Goal: Navigation & Orientation: Find specific page/section

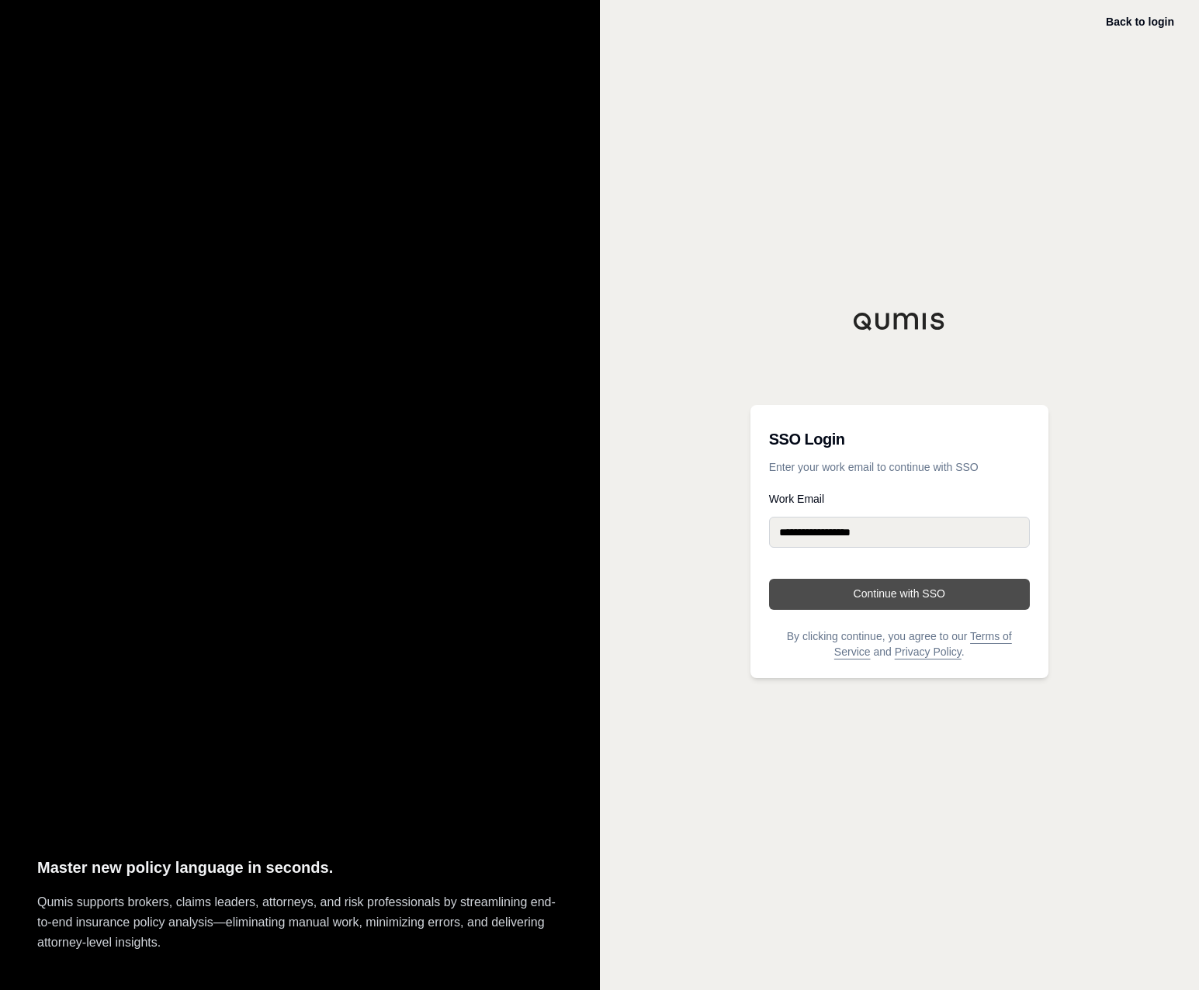
click at [862, 601] on button "Continue with SSO" at bounding box center [899, 594] width 261 height 31
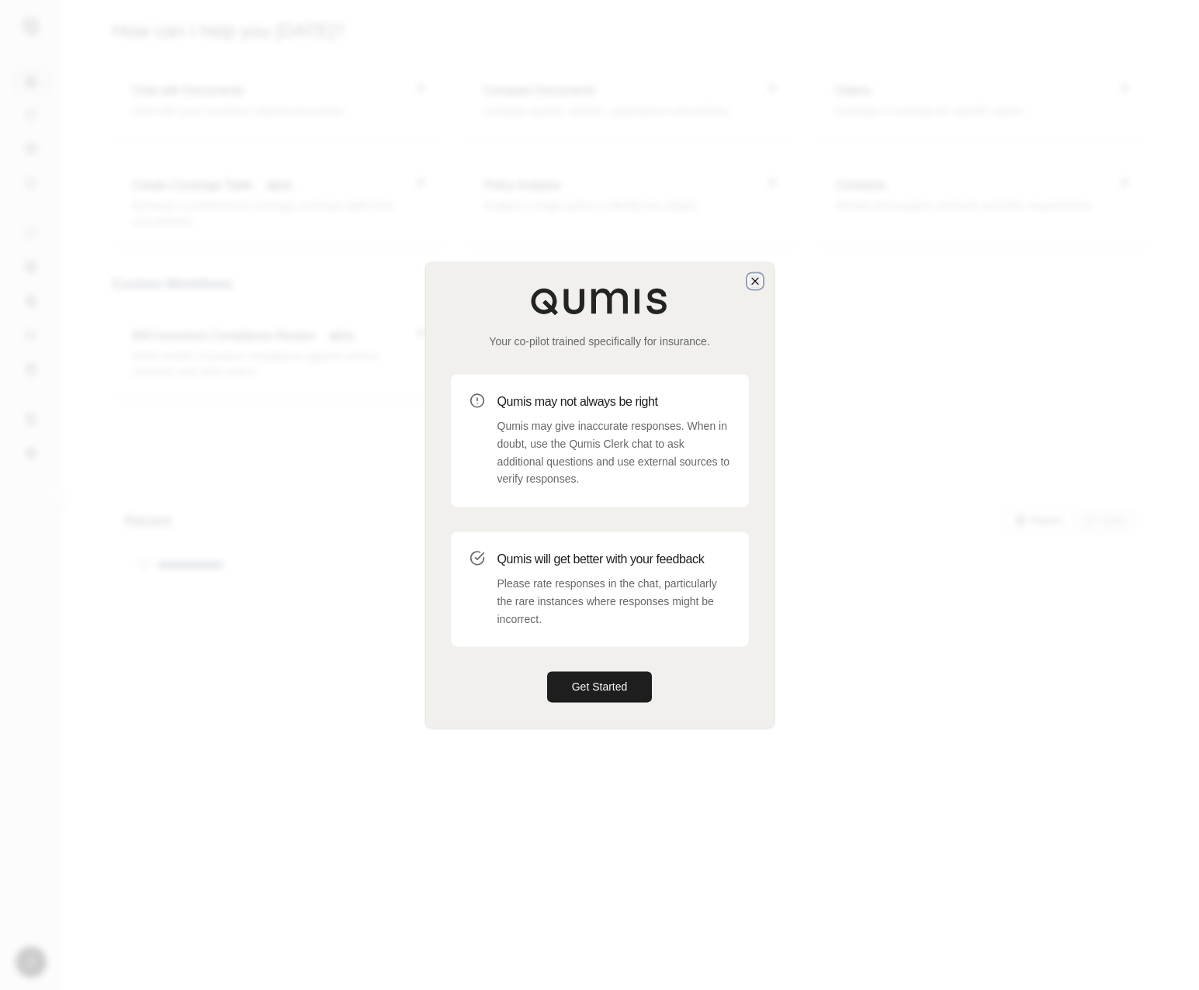
click at [756, 279] on icon "button" at bounding box center [755, 281] width 6 height 6
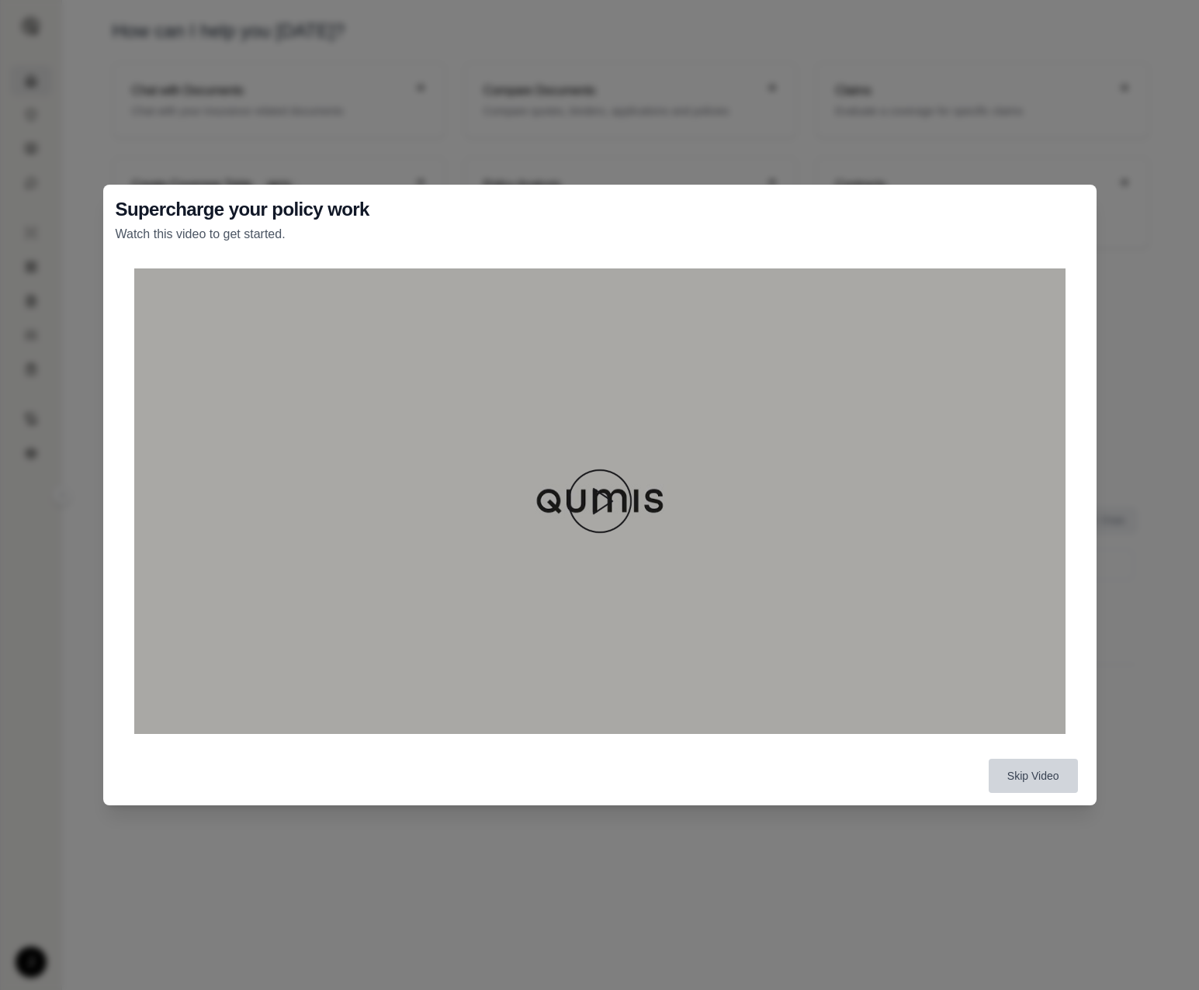
click at [1028, 773] on button "Skip Video" at bounding box center [1032, 776] width 89 height 34
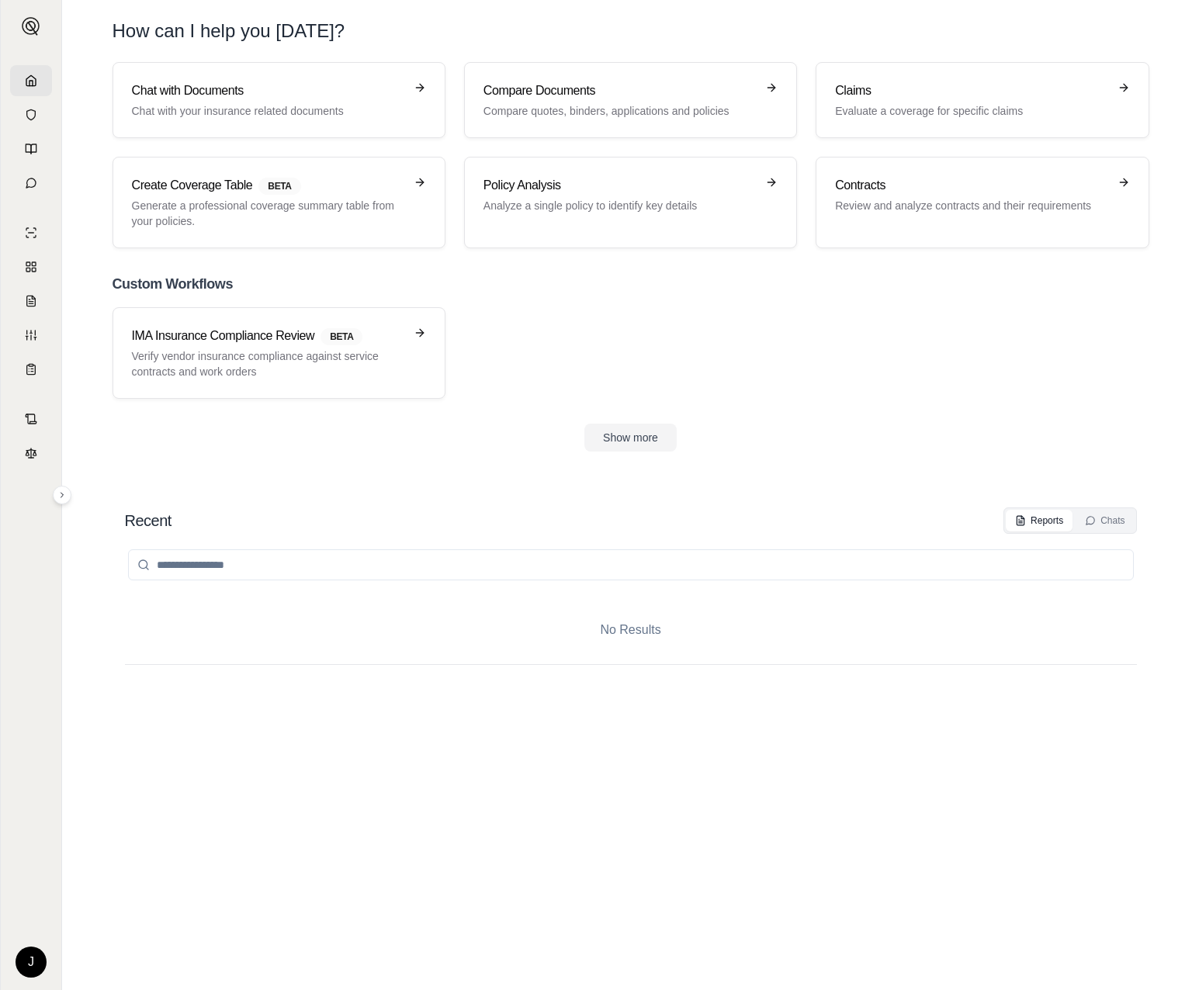
click at [38, 955] on html "J How can I help you today? Chat with Documents Chat with your insurance relate…" at bounding box center [599, 495] width 1199 height 990
click at [323, 890] on html "J How can I help you today? Chat with Documents Chat with your insurance relate…" at bounding box center [599, 495] width 1199 height 990
